Goal: Navigation & Orientation: Find specific page/section

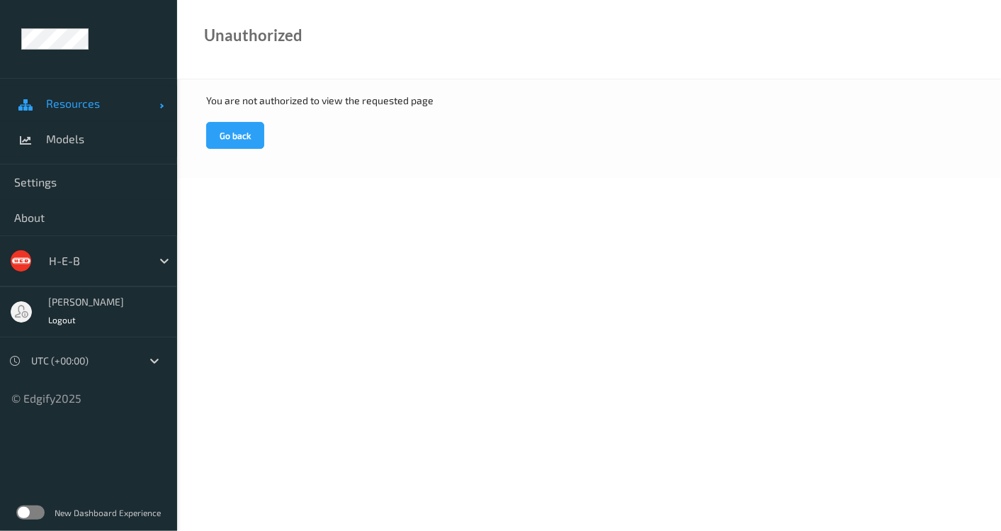
click at [115, 96] on span "Resources" at bounding box center [102, 103] width 113 height 14
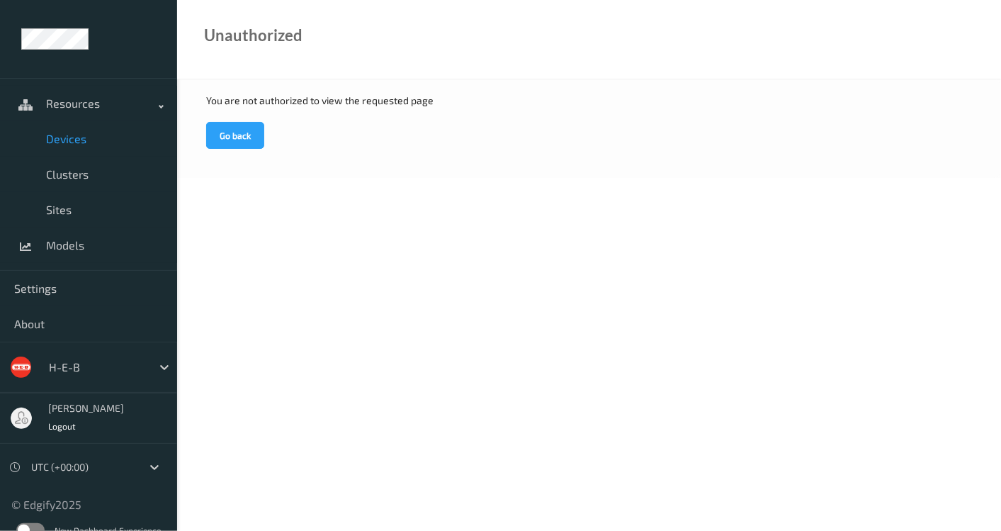
click at [103, 137] on span "Devices" at bounding box center [104, 139] width 117 height 14
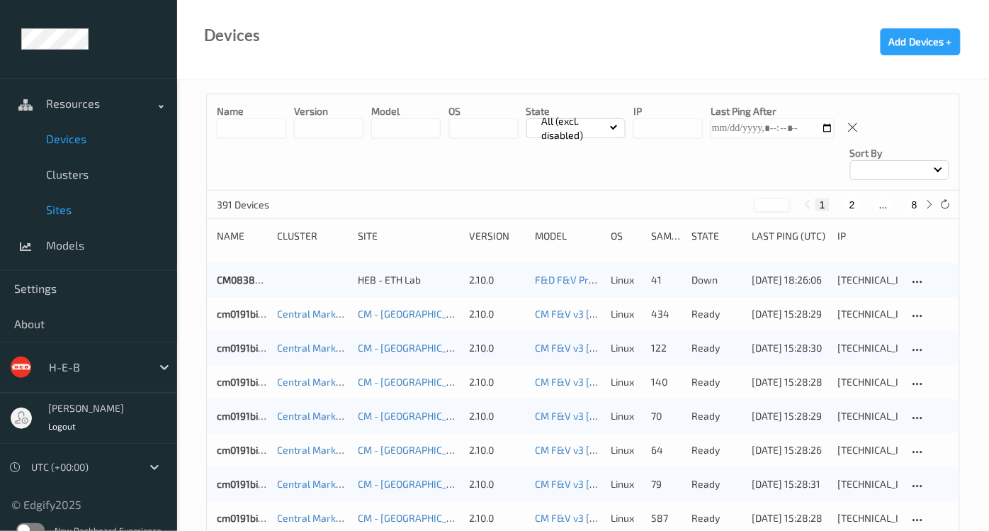
click at [80, 208] on span "Sites" at bounding box center [104, 210] width 117 height 14
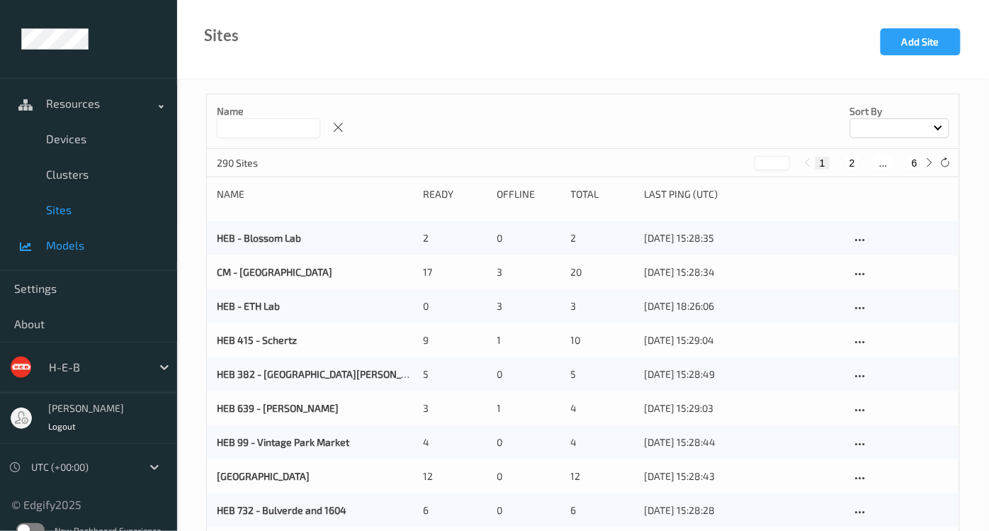
click at [104, 241] on span "Models" at bounding box center [104, 245] width 117 height 14
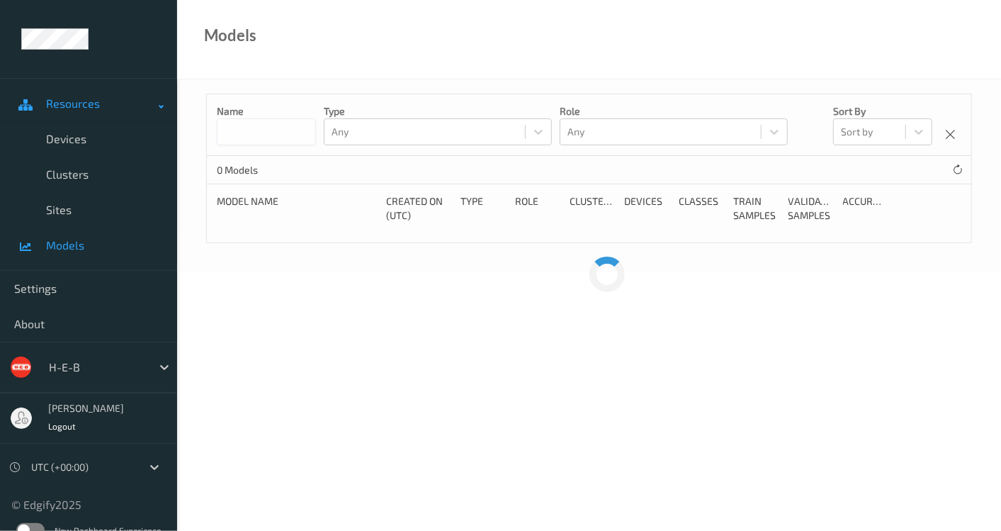
click at [106, 98] on span "Resources" at bounding box center [102, 103] width 113 height 14
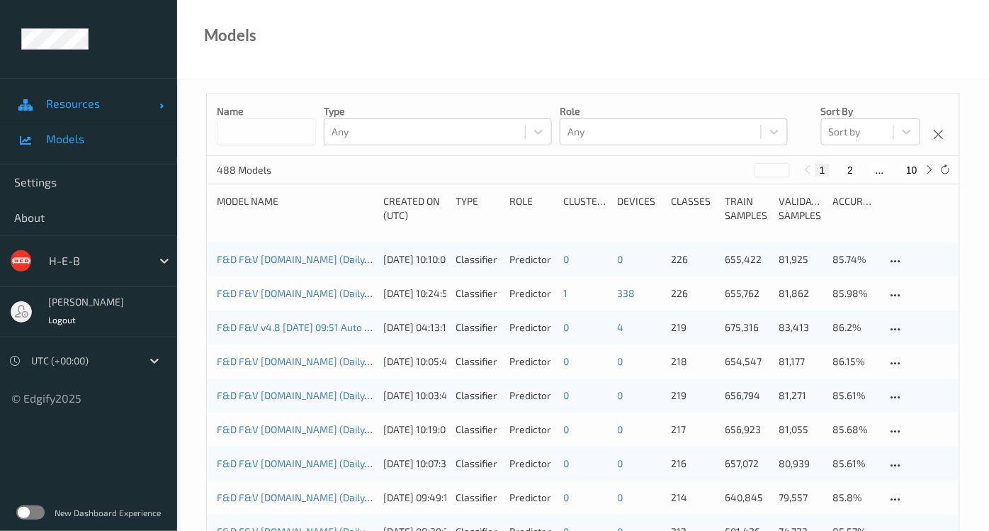
click at [162, 103] on span at bounding box center [161, 103] width 4 height 14
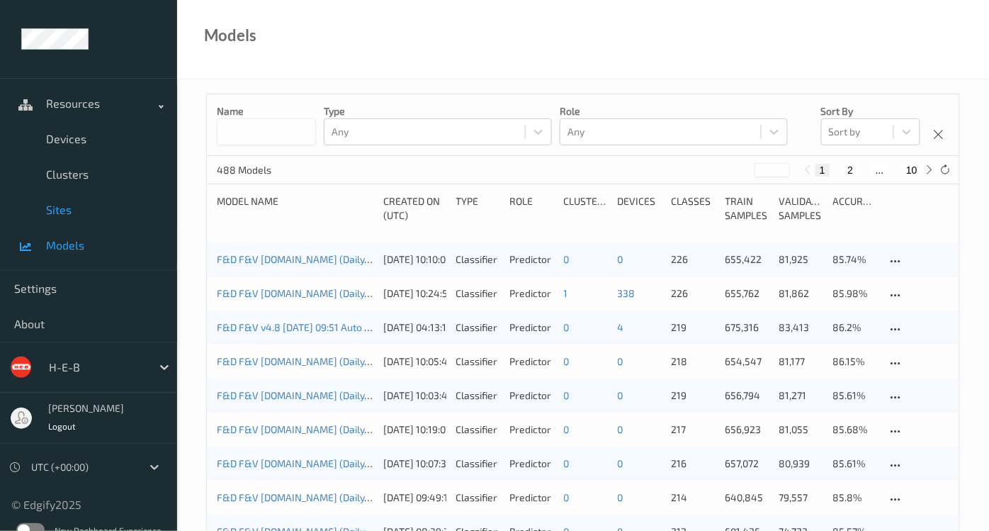
click at [92, 204] on span "Sites" at bounding box center [104, 210] width 117 height 14
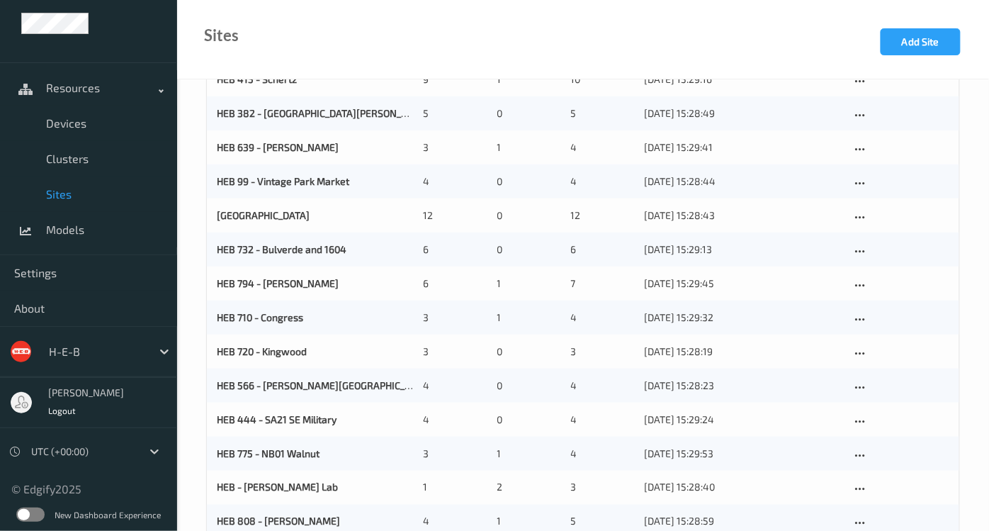
scroll to position [314, 0]
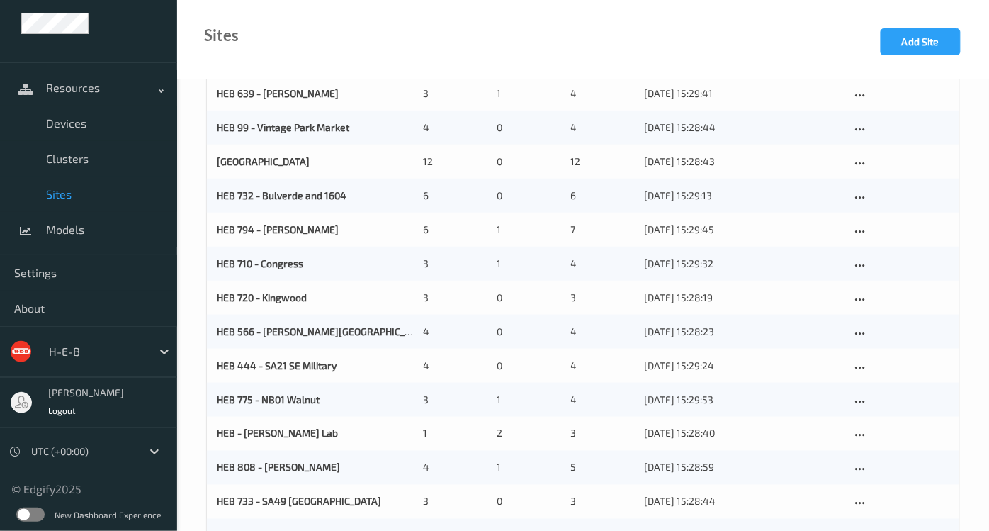
click at [18, 512] on label at bounding box center [30, 514] width 28 height 14
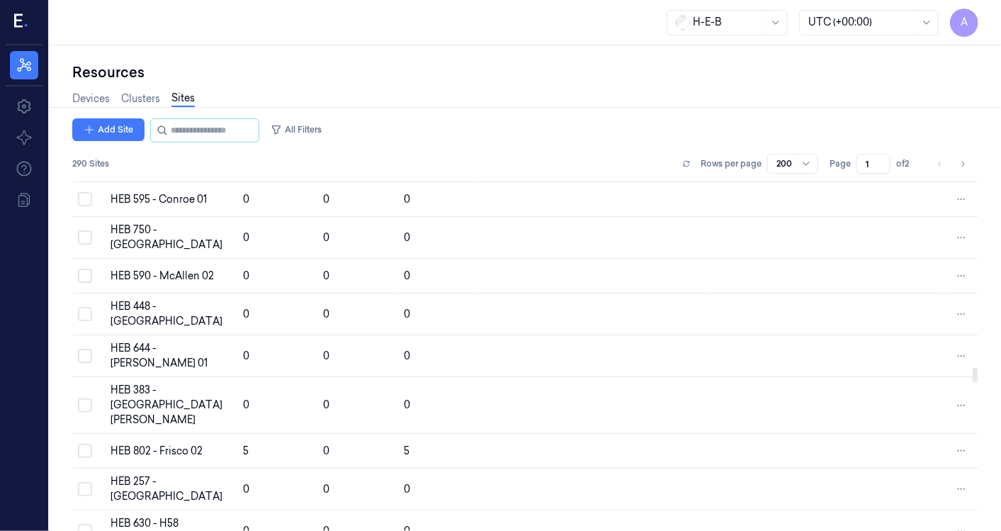
scroll to position [4486, 0]
